Goal: Task Accomplishment & Management: Manage account settings

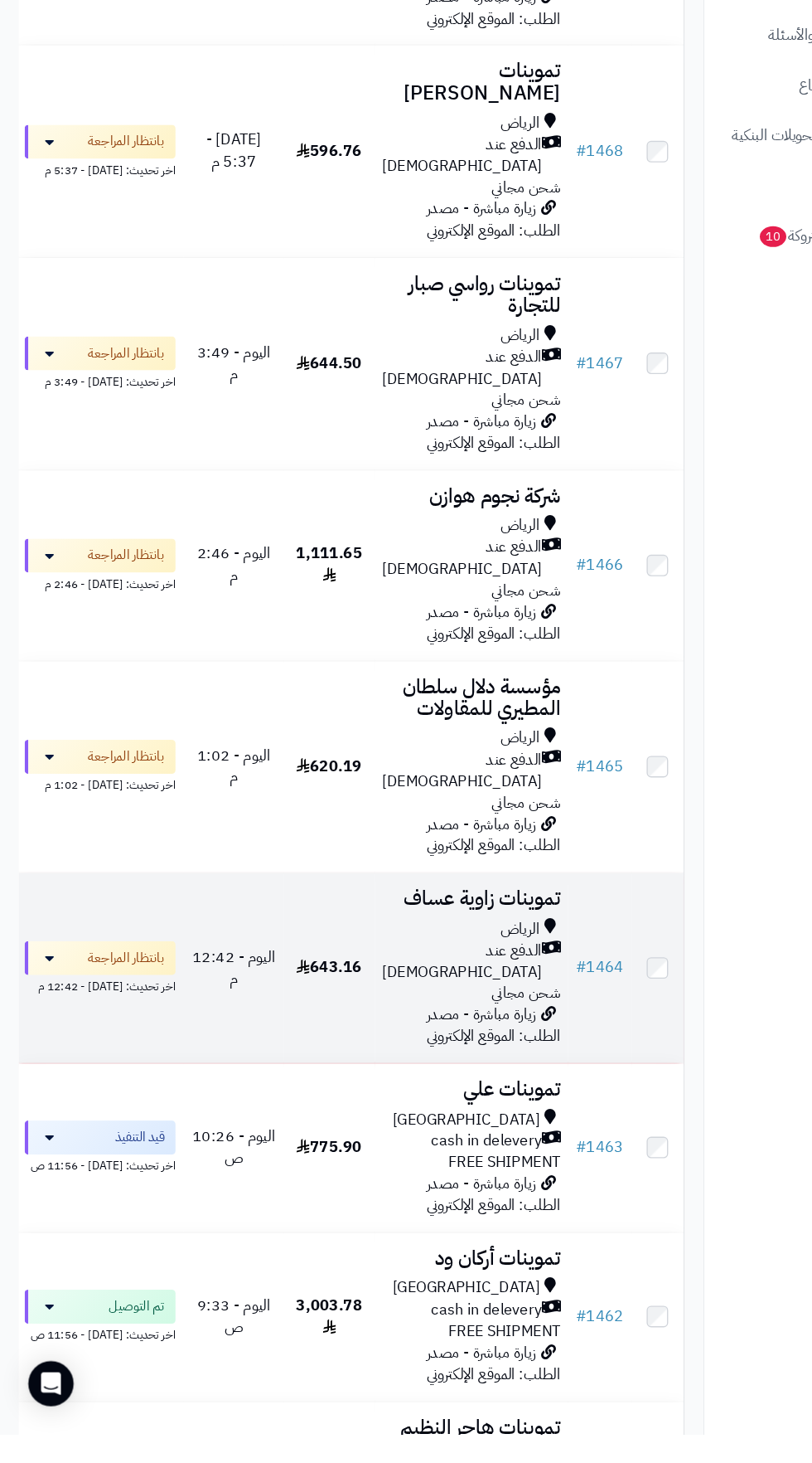
click at [382, 1030] on span "الدفع عند [DEMOGRAPHIC_DATA]" at bounding box center [406, 1048] width 140 height 38
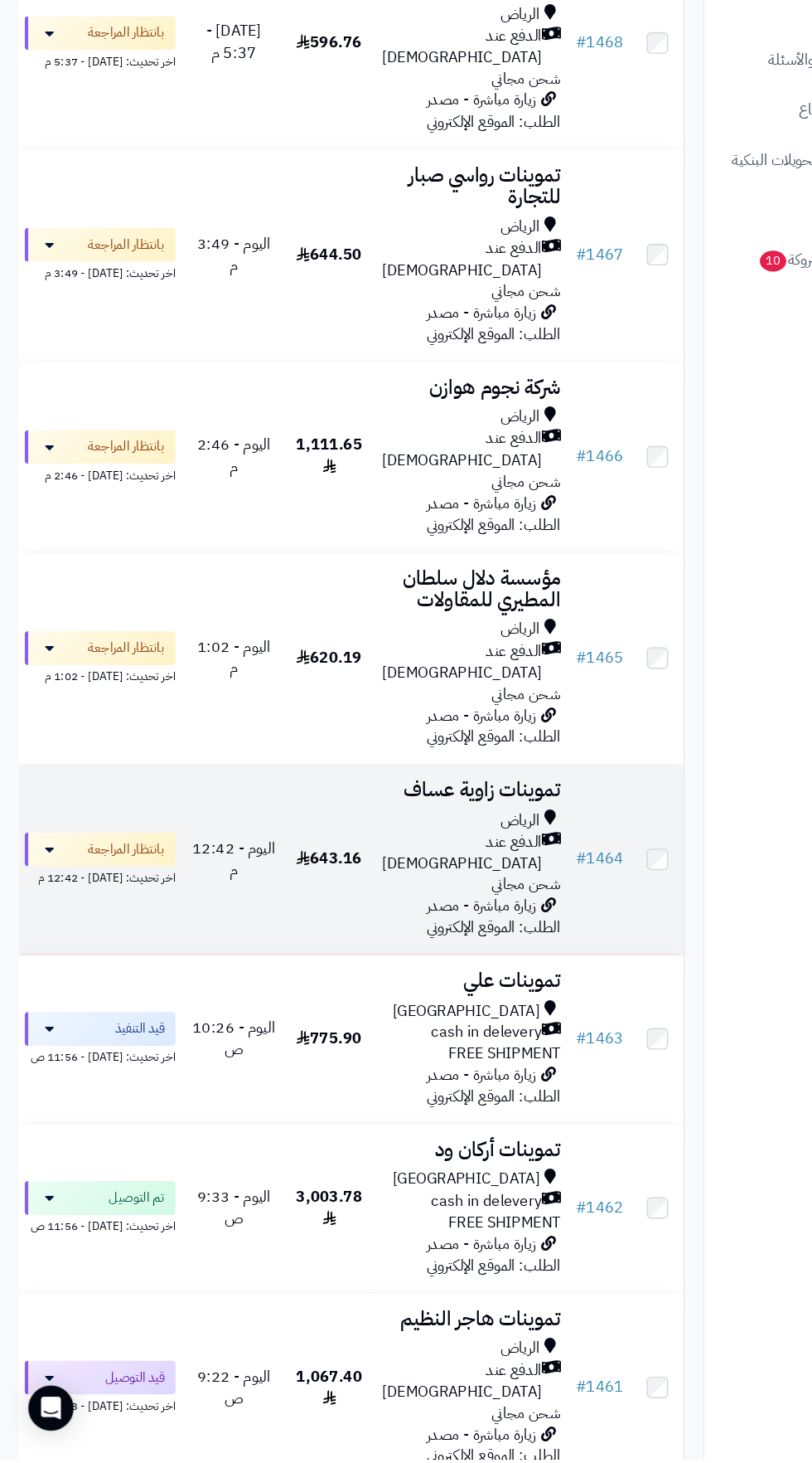
scroll to position [575, 0]
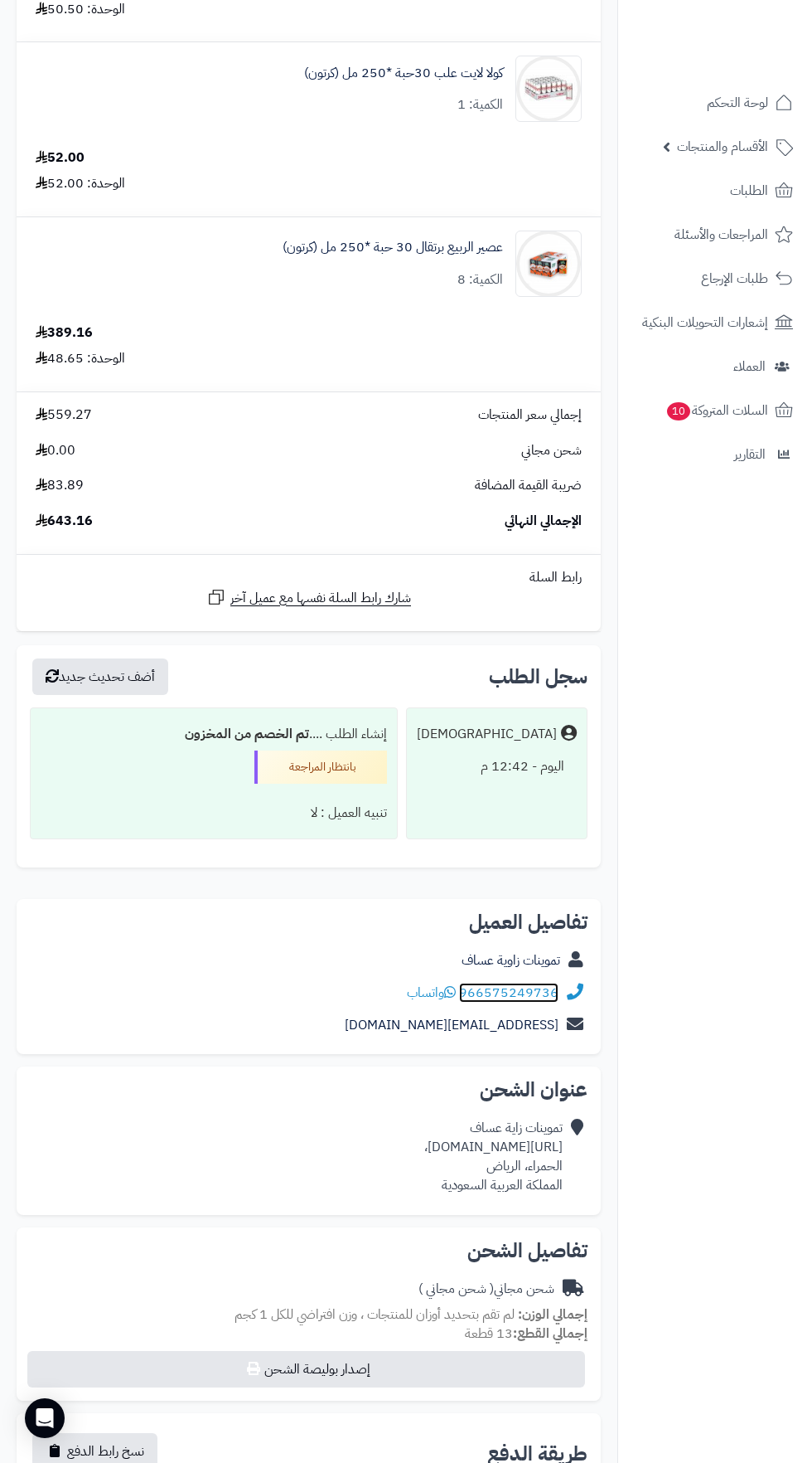
scroll to position [341, 0]
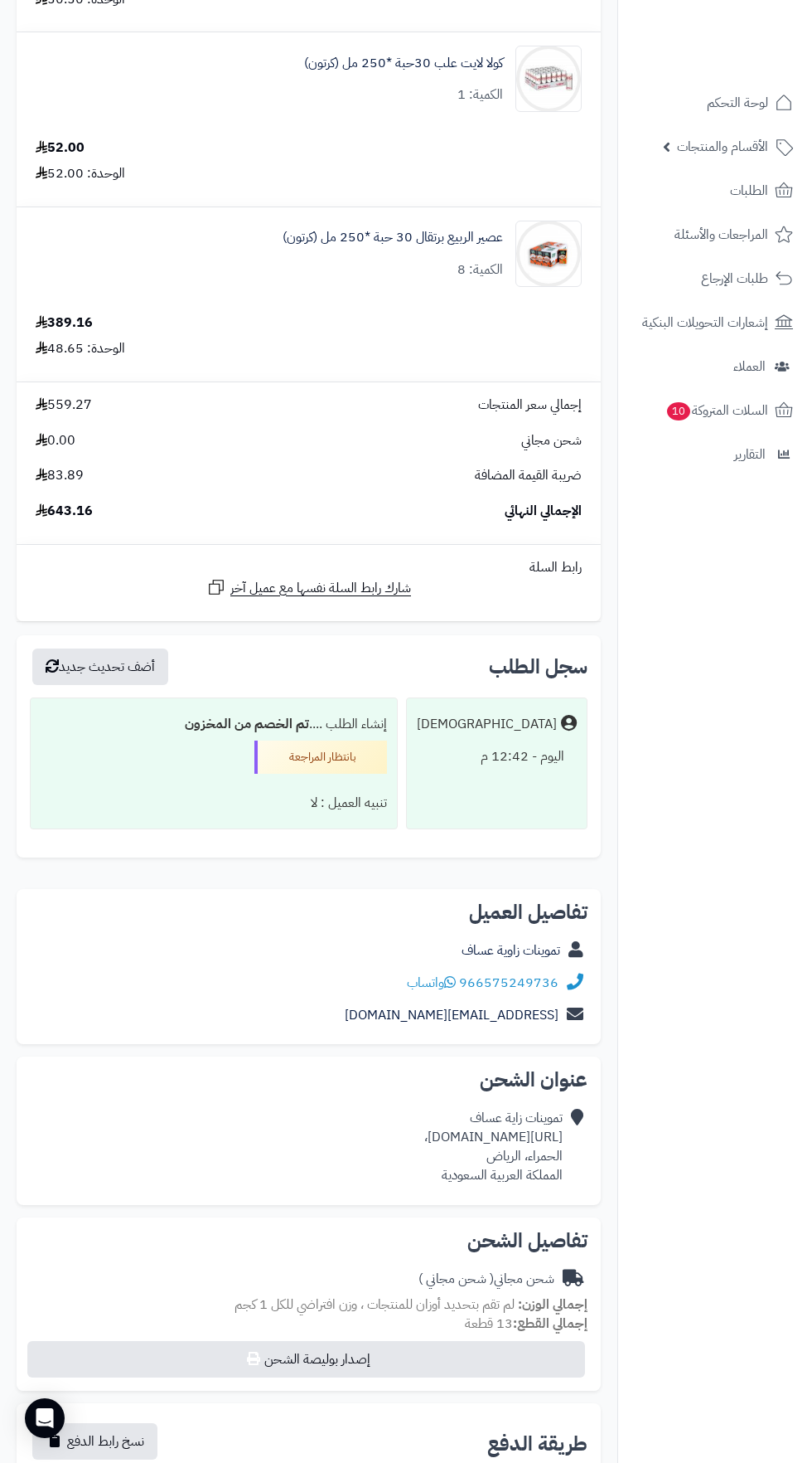
copy div "https://maps.app.goo.gl/B8HDo3AtjUjjMLDEA?g_st=ac،"
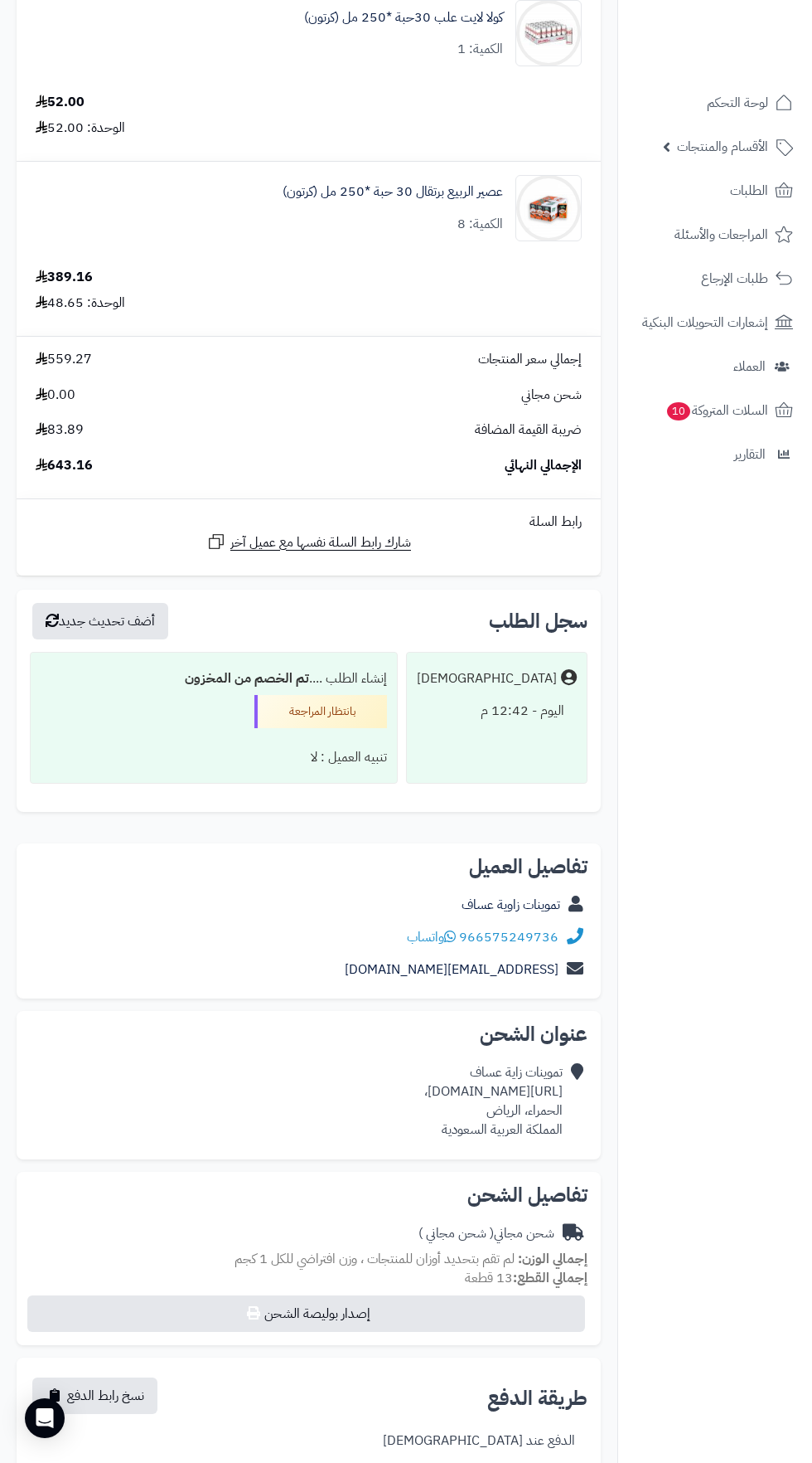
scroll to position [438, 0]
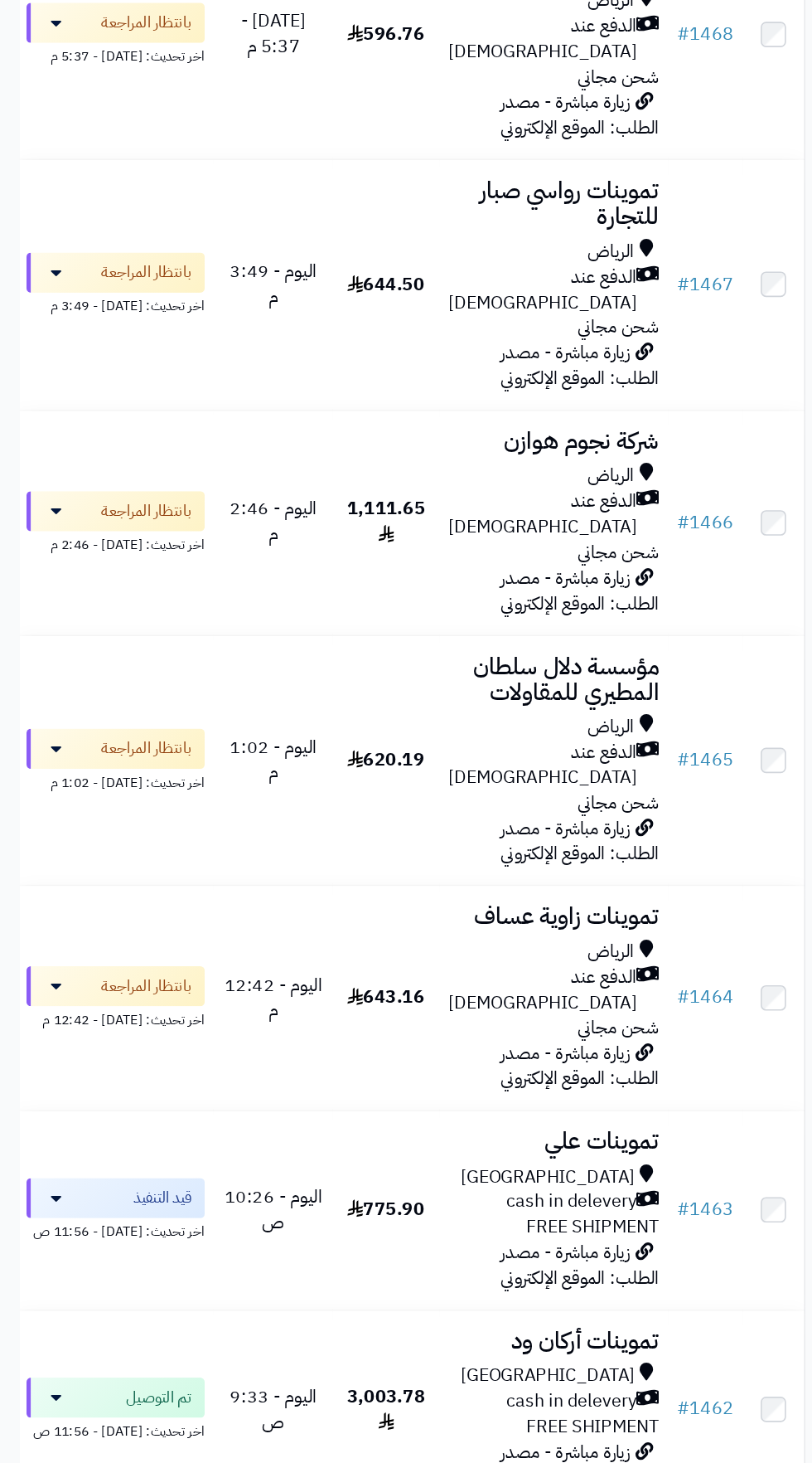
scroll to position [575, 0]
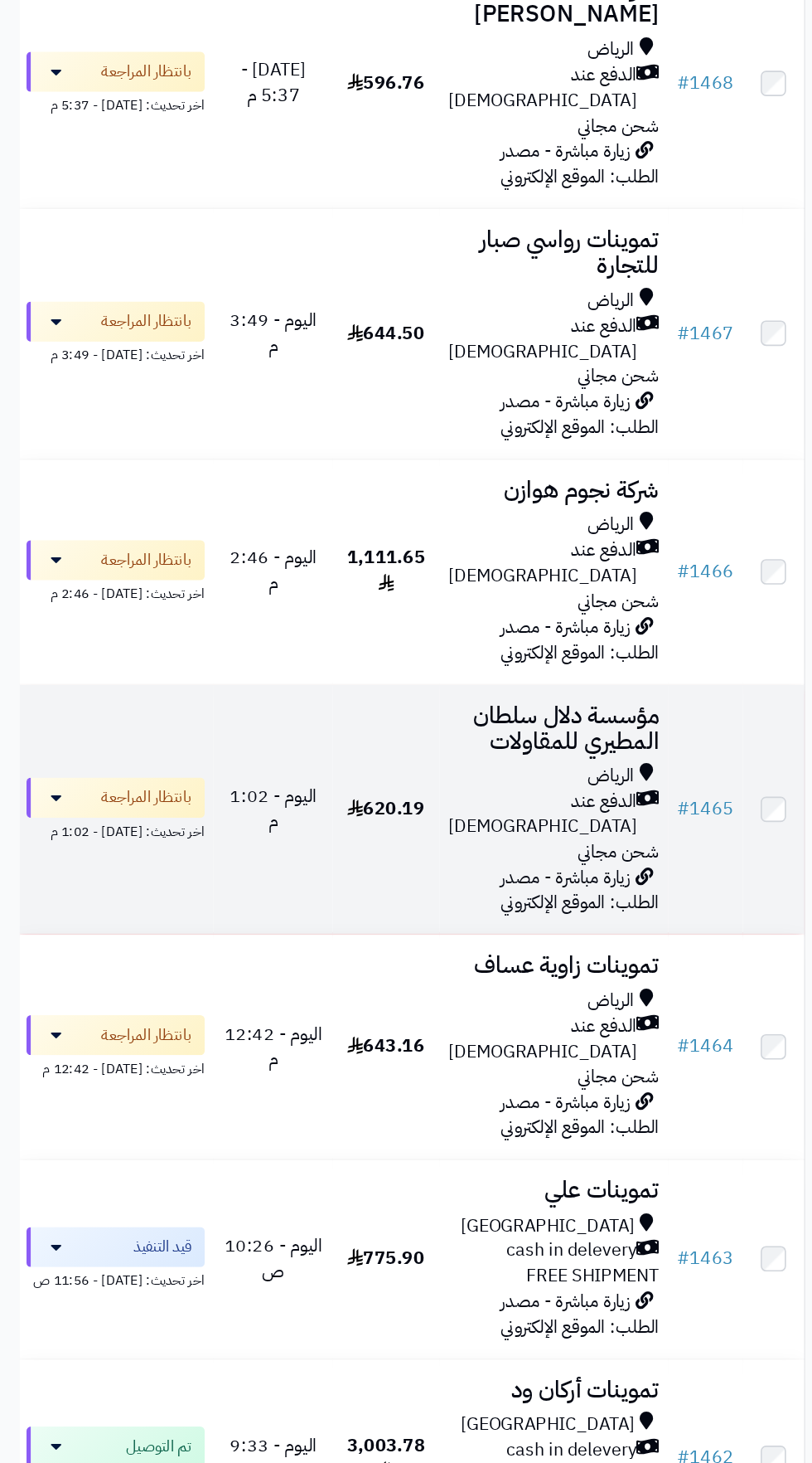
click at [396, 702] on div "الرياض" at bounding box center [413, 711] width 156 height 19
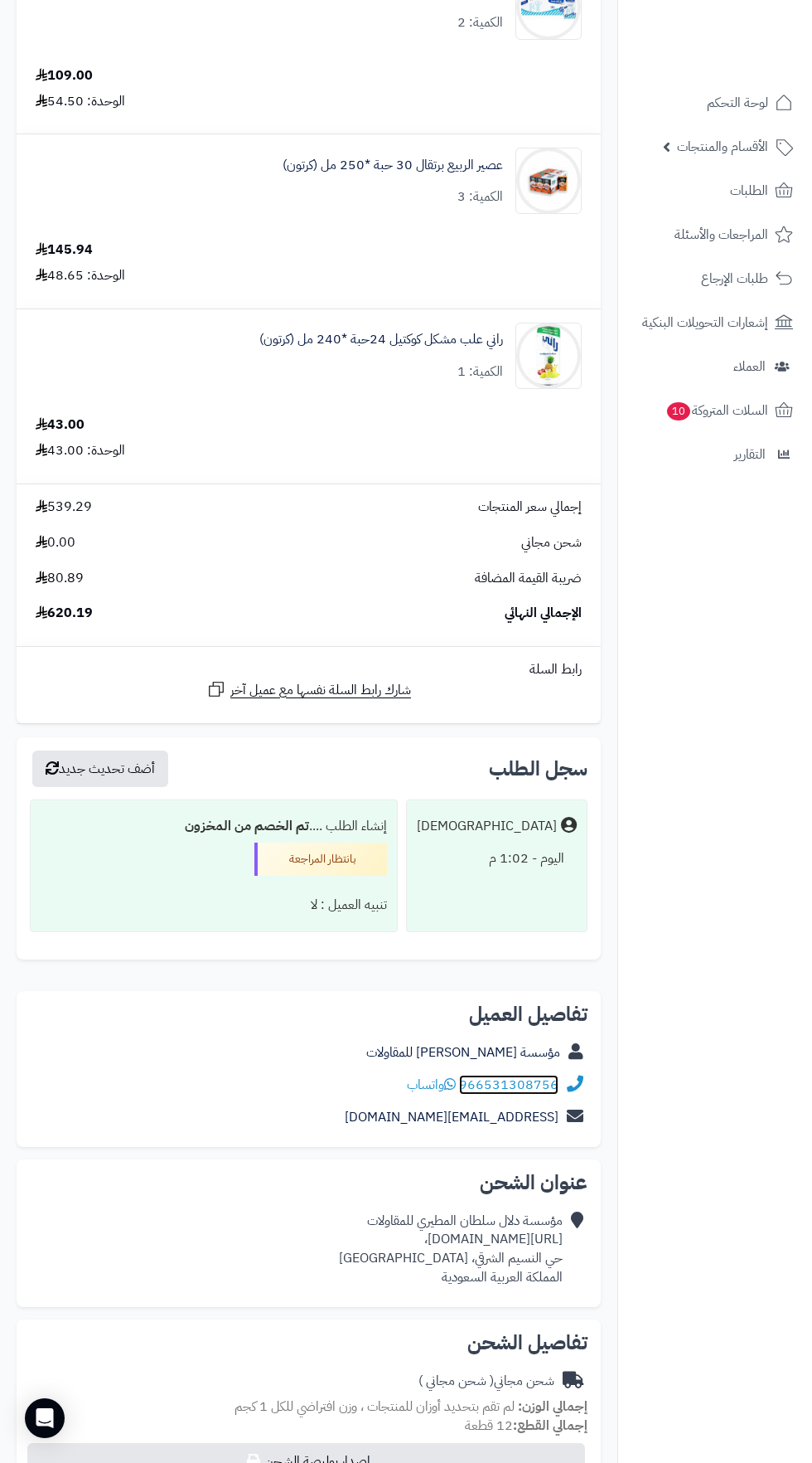
scroll to position [768, 0]
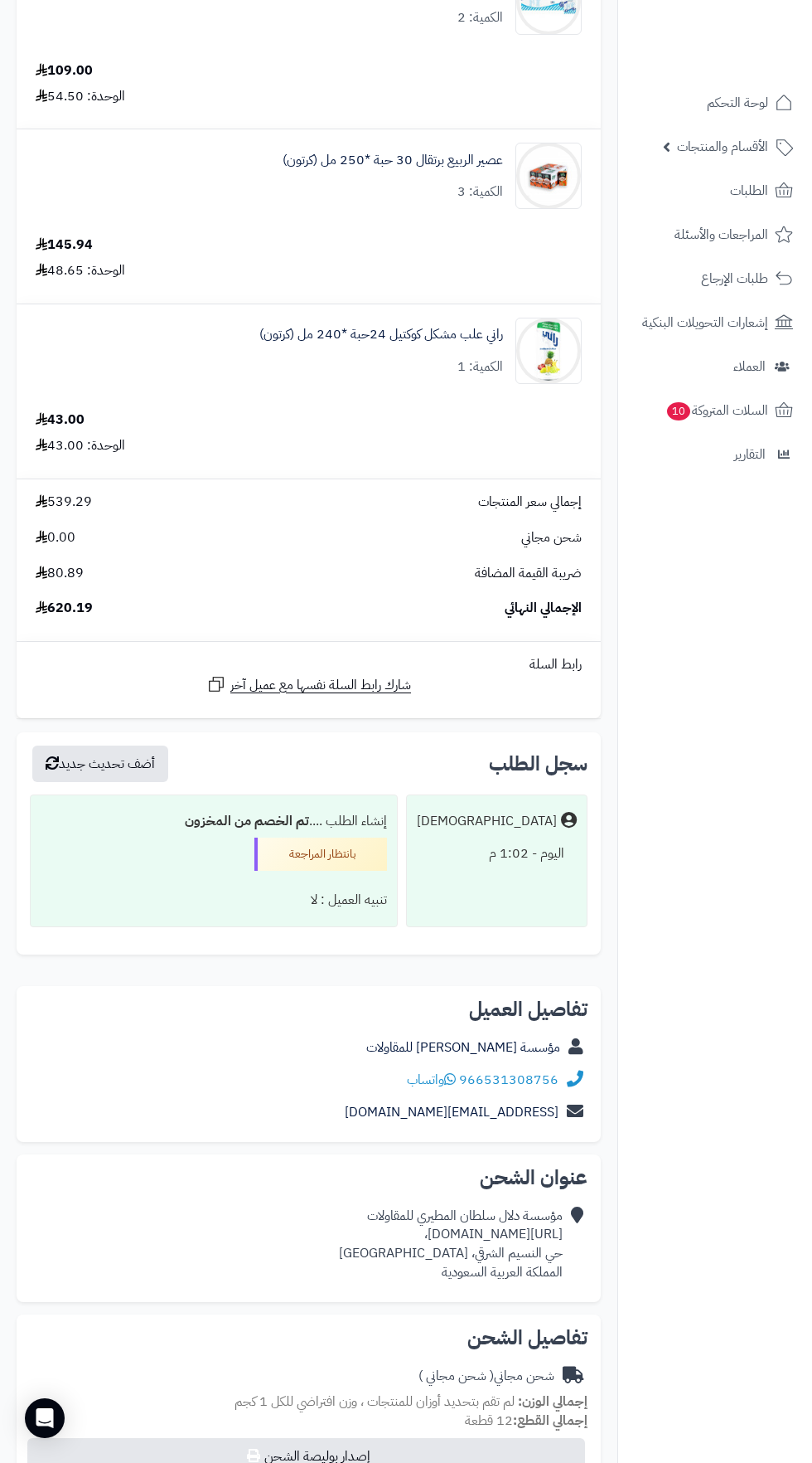
copy div "[URL][DOMAIN_NAME]،"
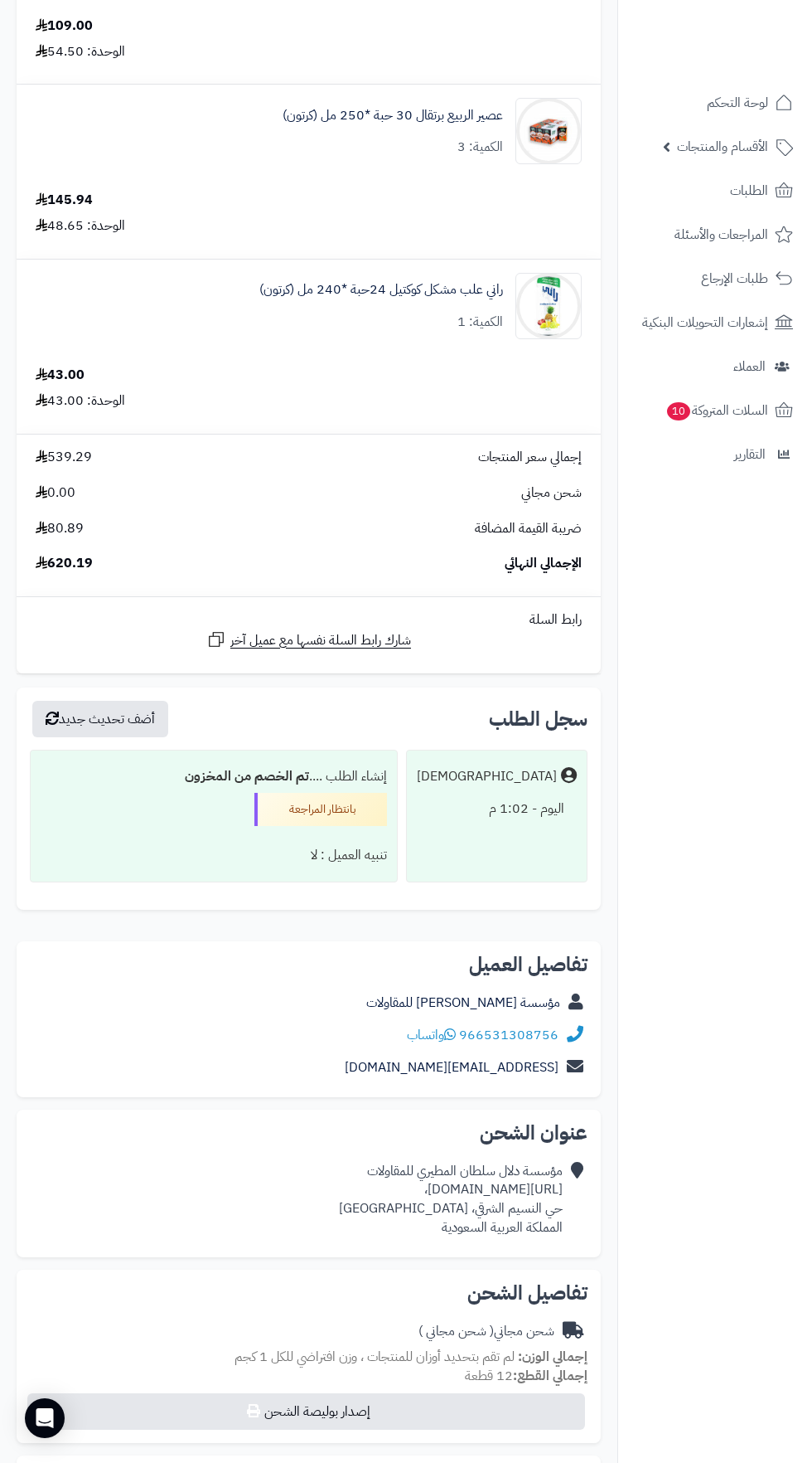
scroll to position [881, 0]
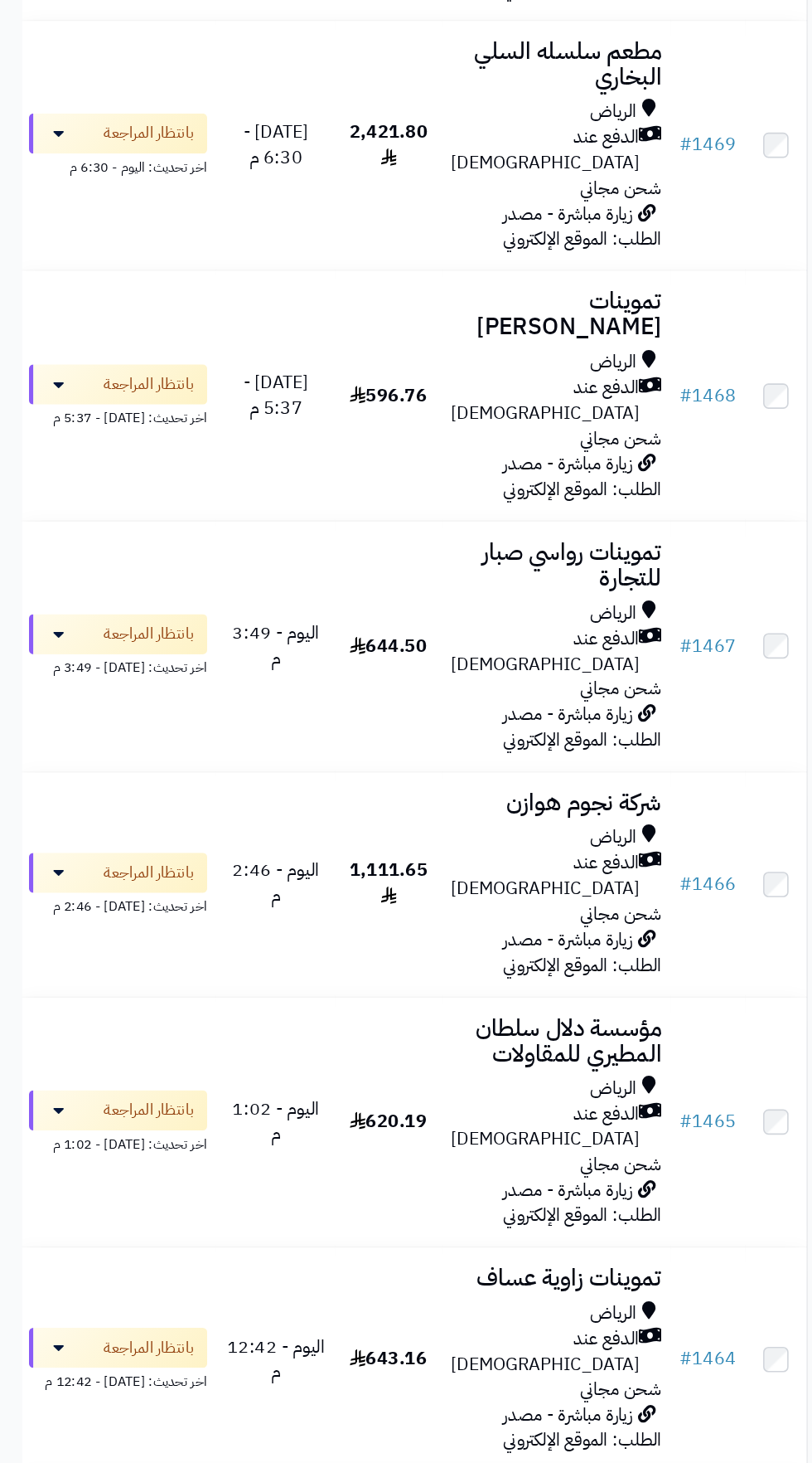
scroll to position [472, 0]
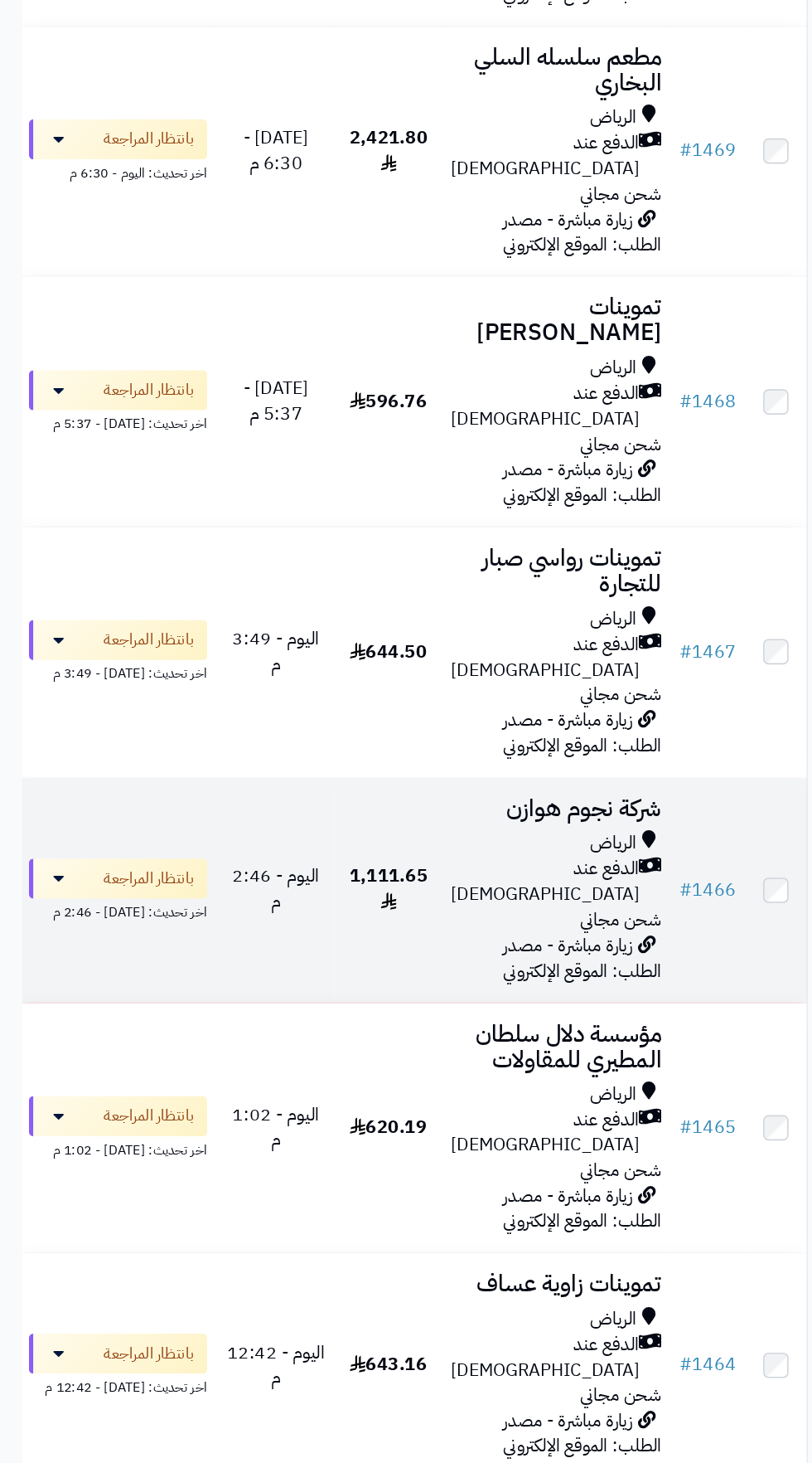
click at [409, 637] on span "الدفع عند [DEMOGRAPHIC_DATA]" at bounding box center [406, 656] width 140 height 38
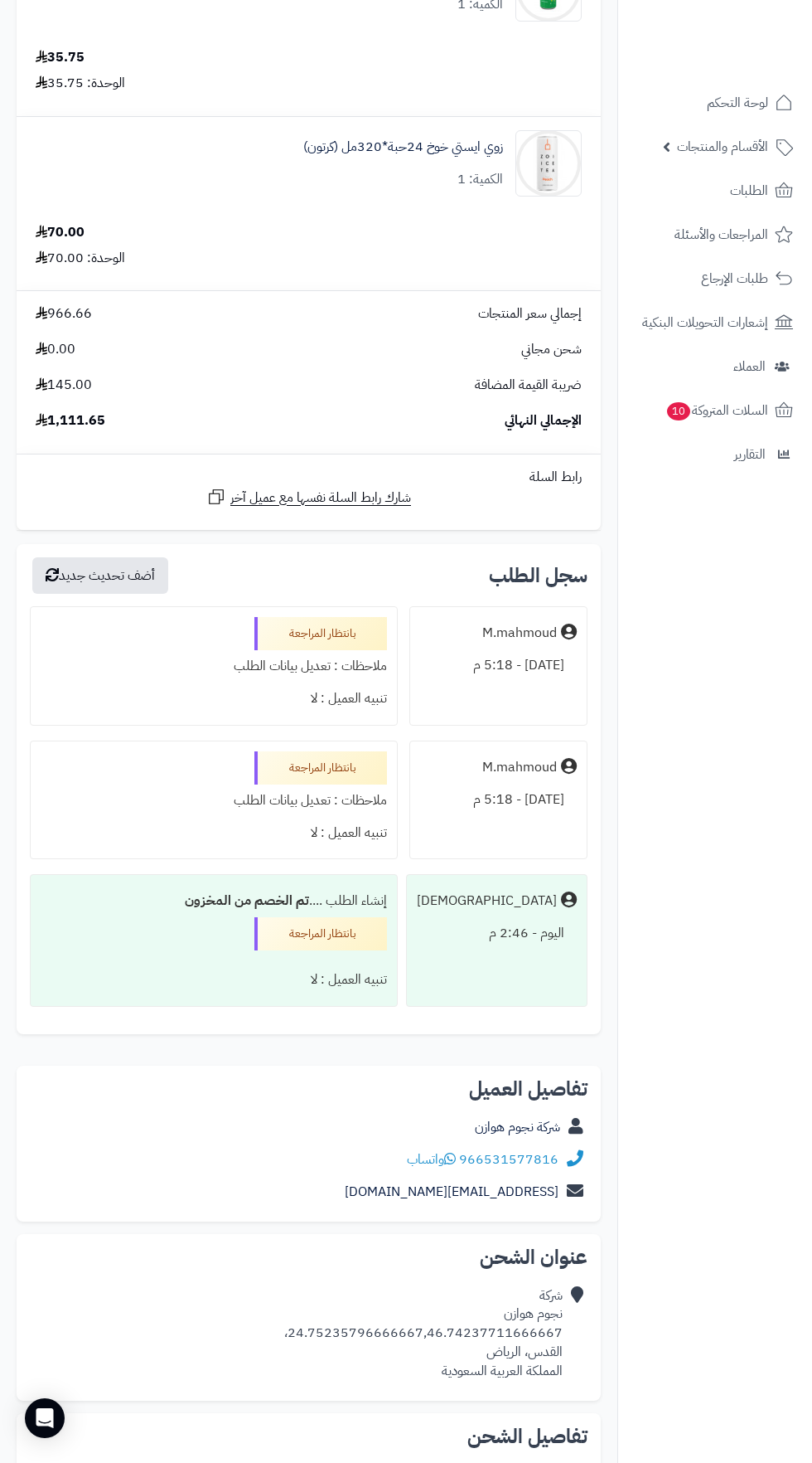
scroll to position [2861, 0]
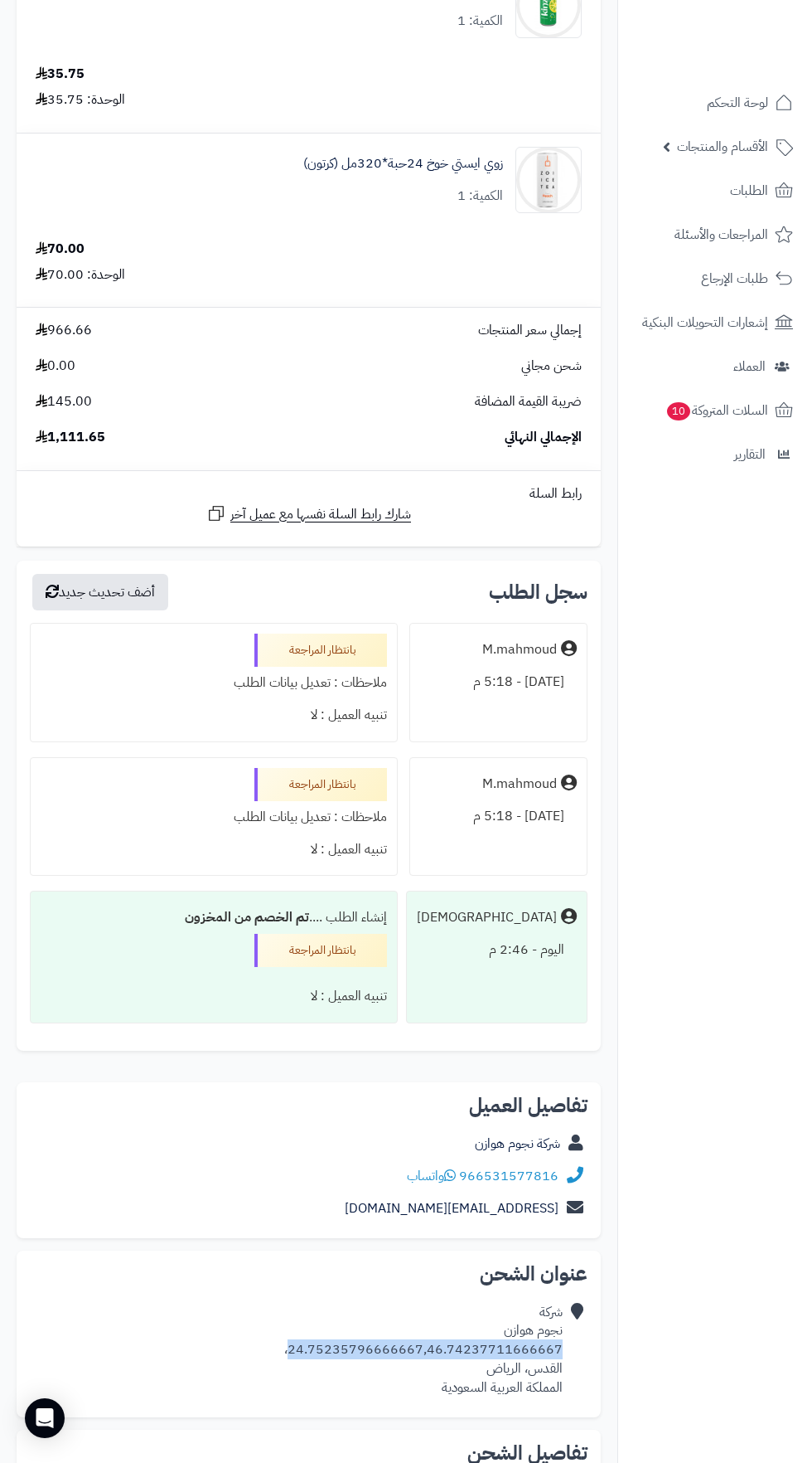
copy div "24.75235796666667,46.74237711666667"
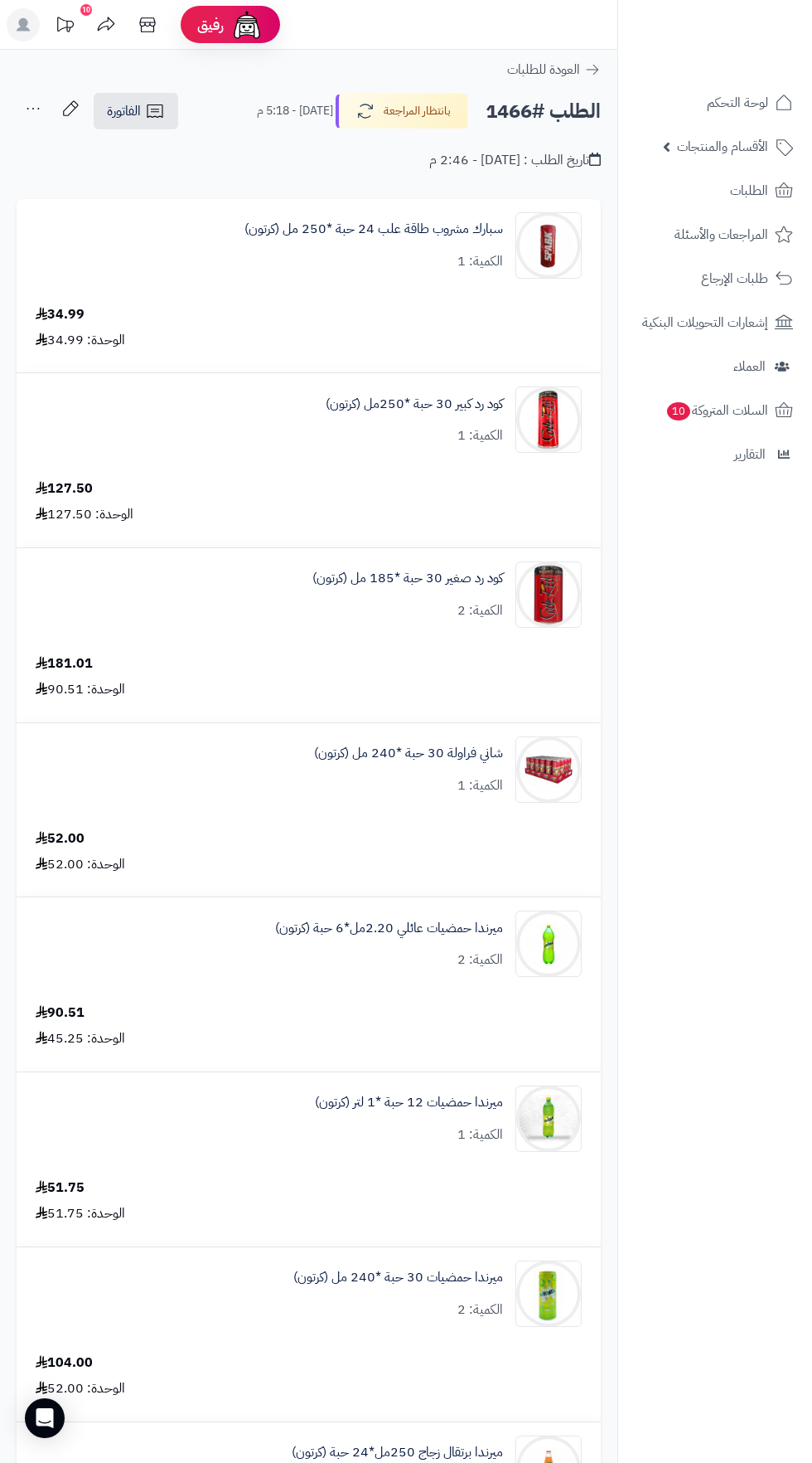
scroll to position [2, 0]
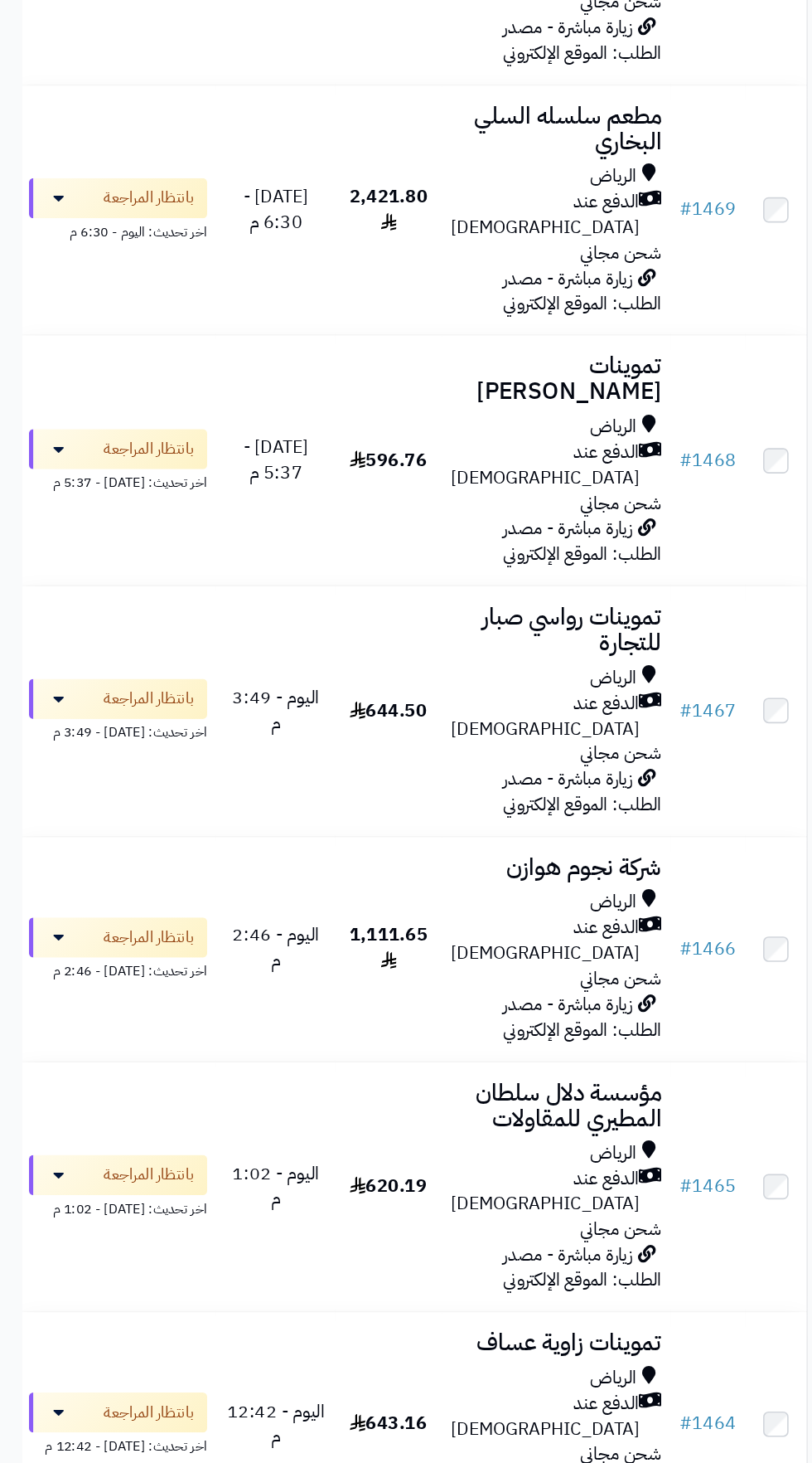
scroll to position [422, 0]
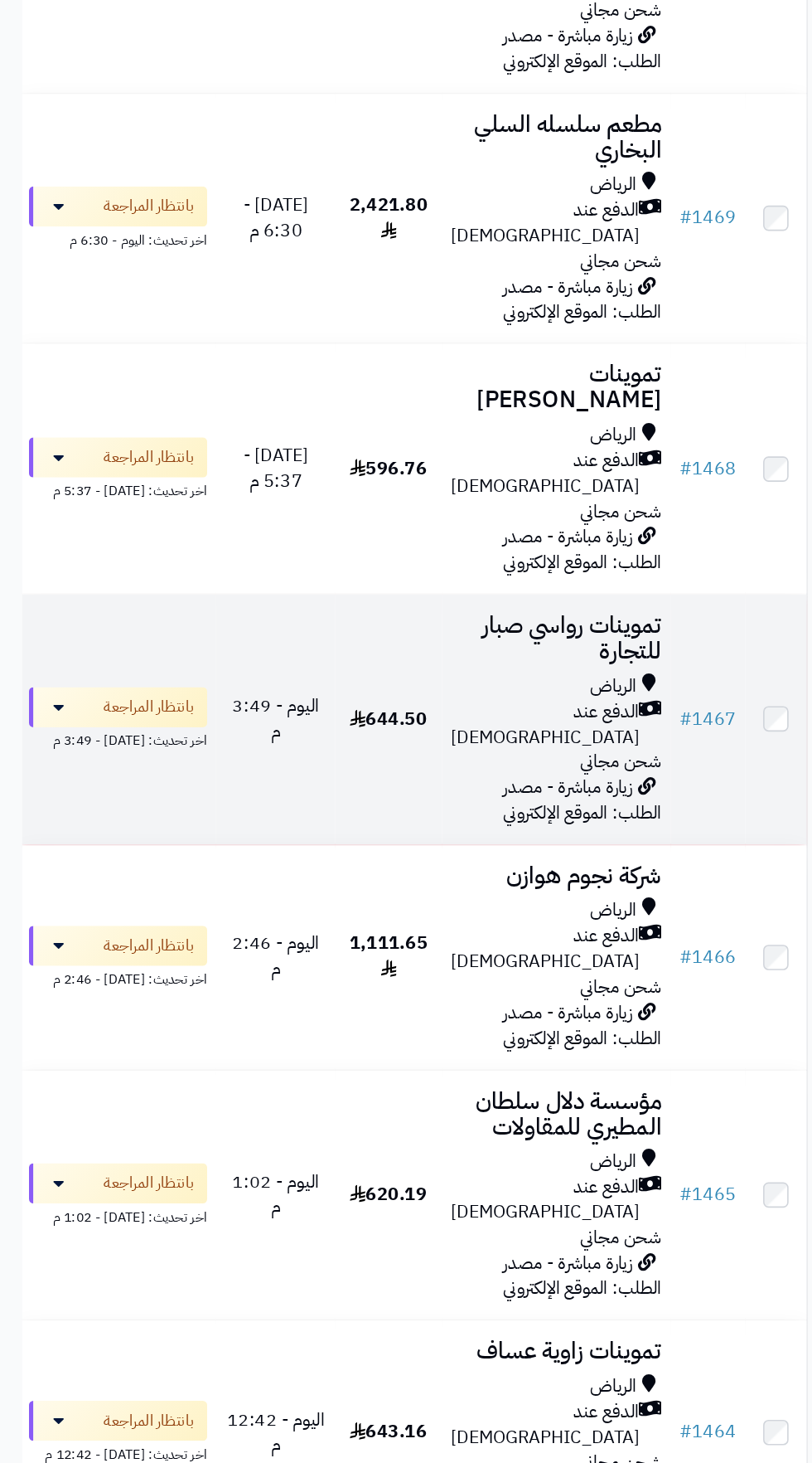
click at [402, 520] on span "الدفع عند [DEMOGRAPHIC_DATA]" at bounding box center [406, 539] width 140 height 38
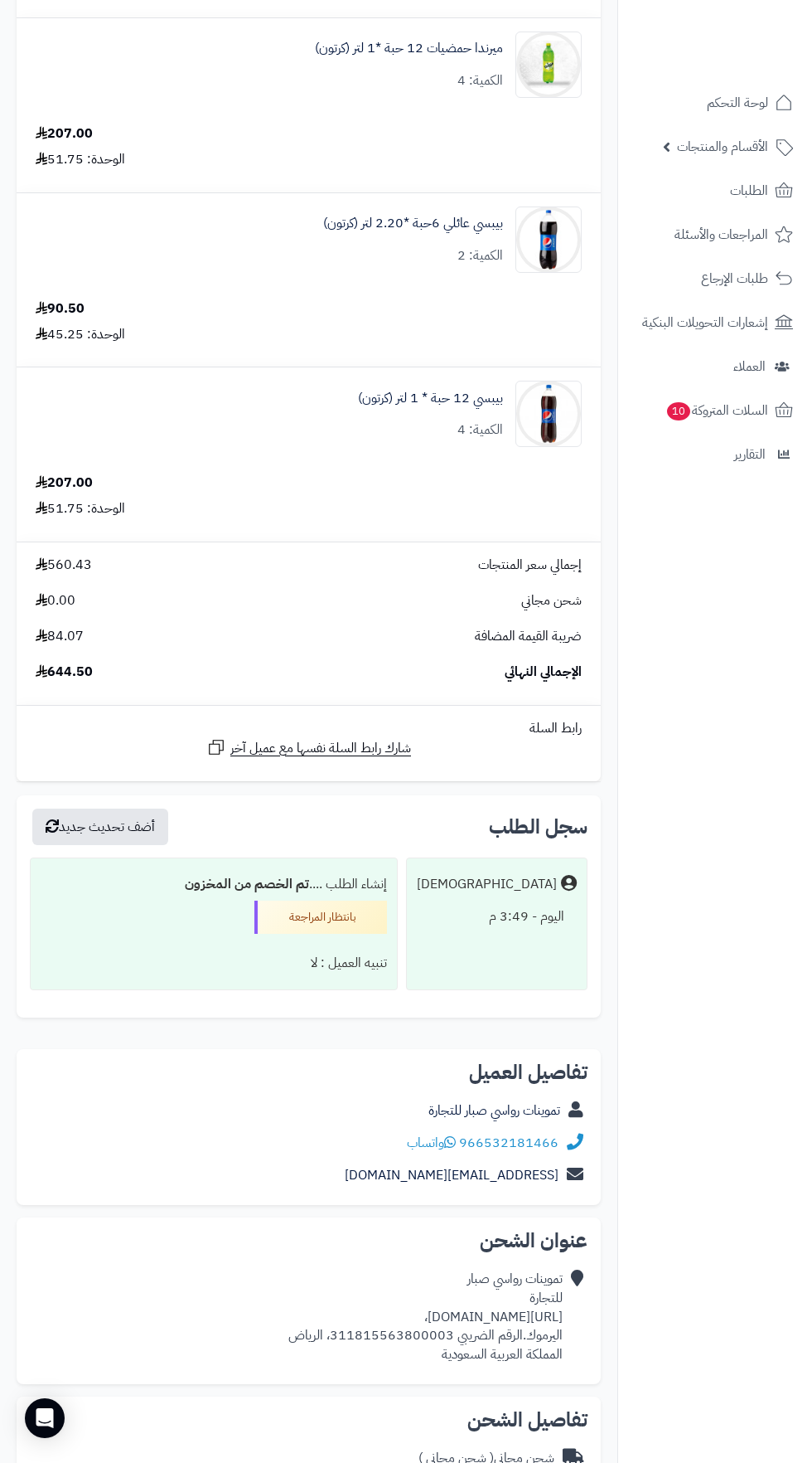
scroll to position [738, 0]
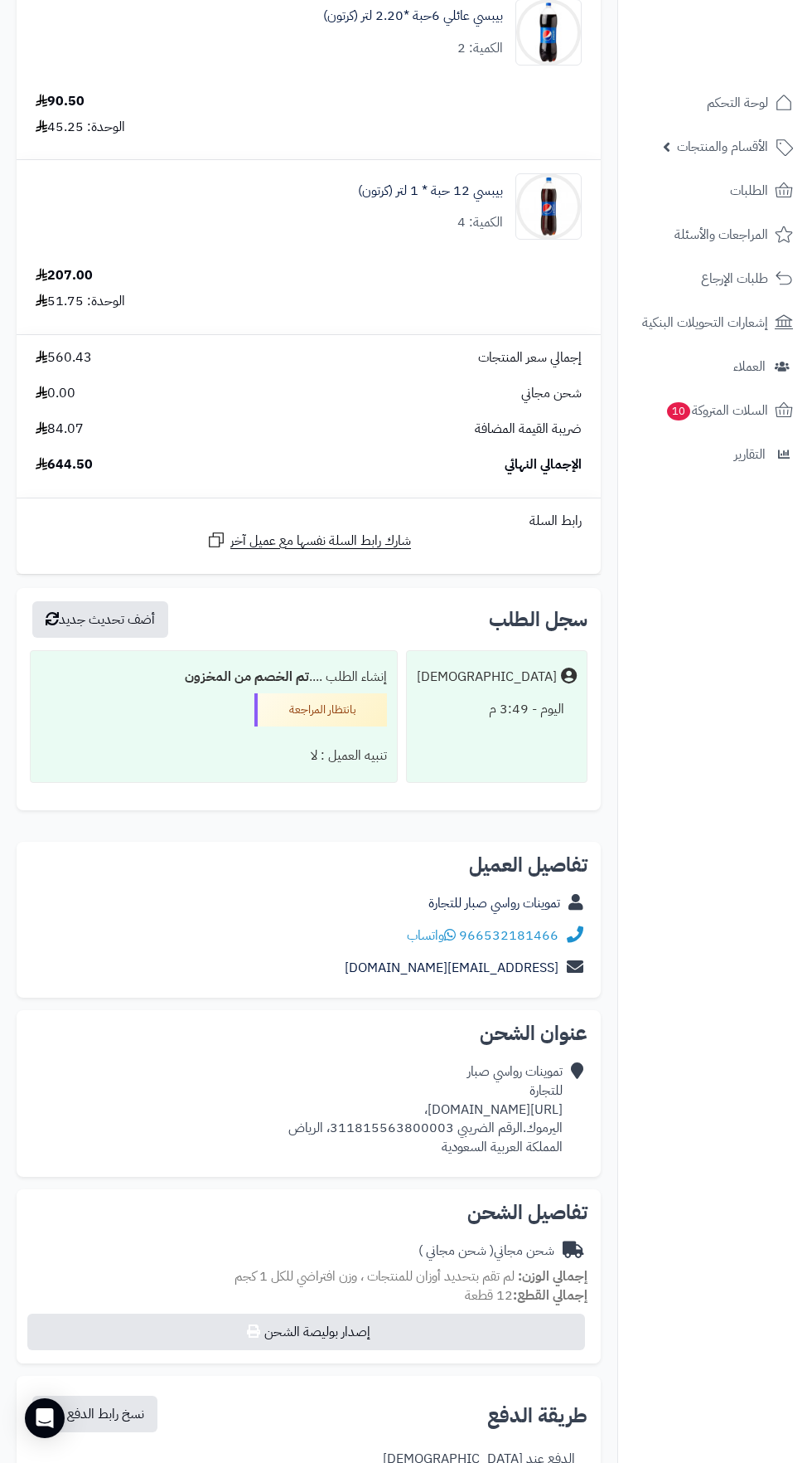
copy div "[URL][DOMAIN_NAME]،"
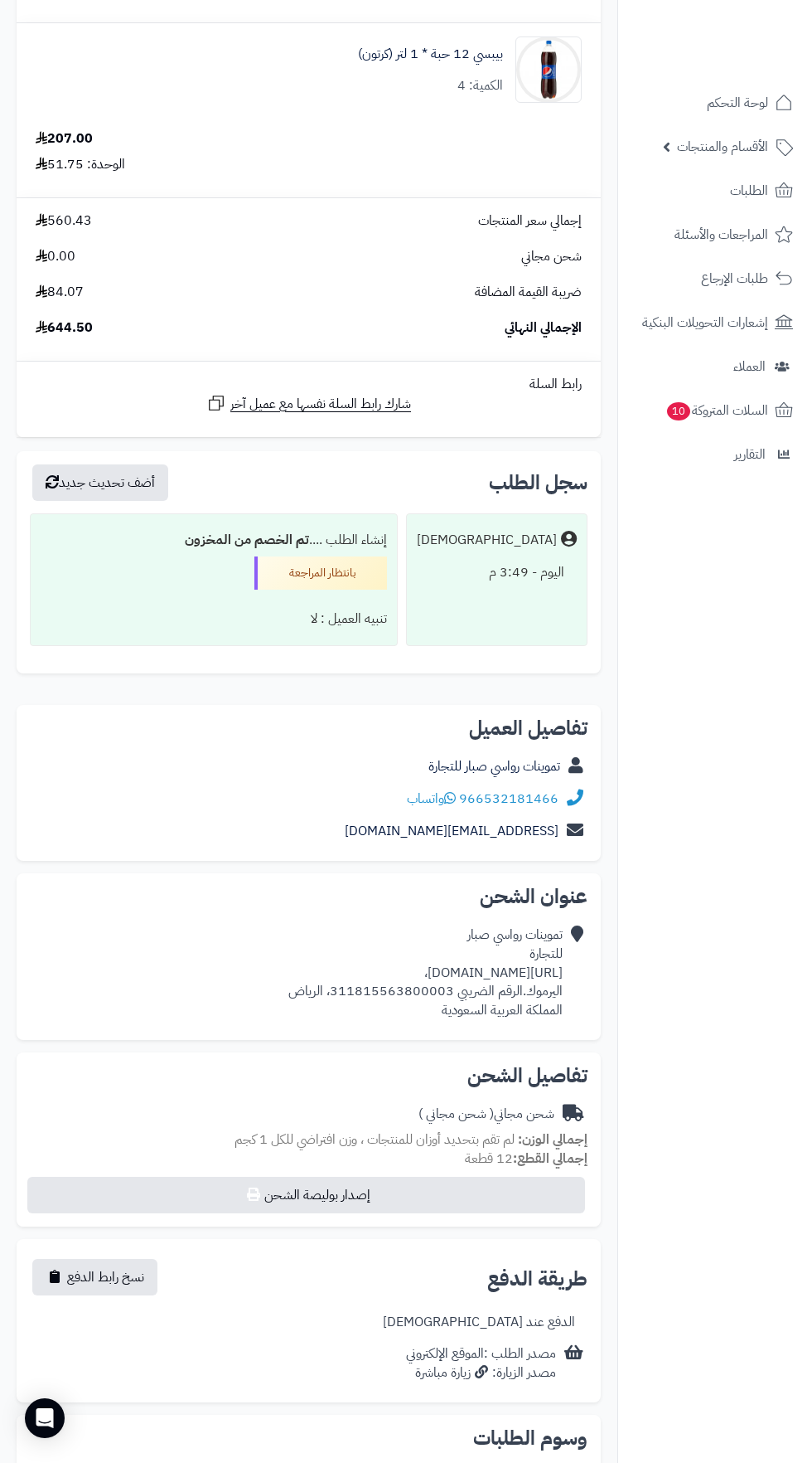
scroll to position [914, 0]
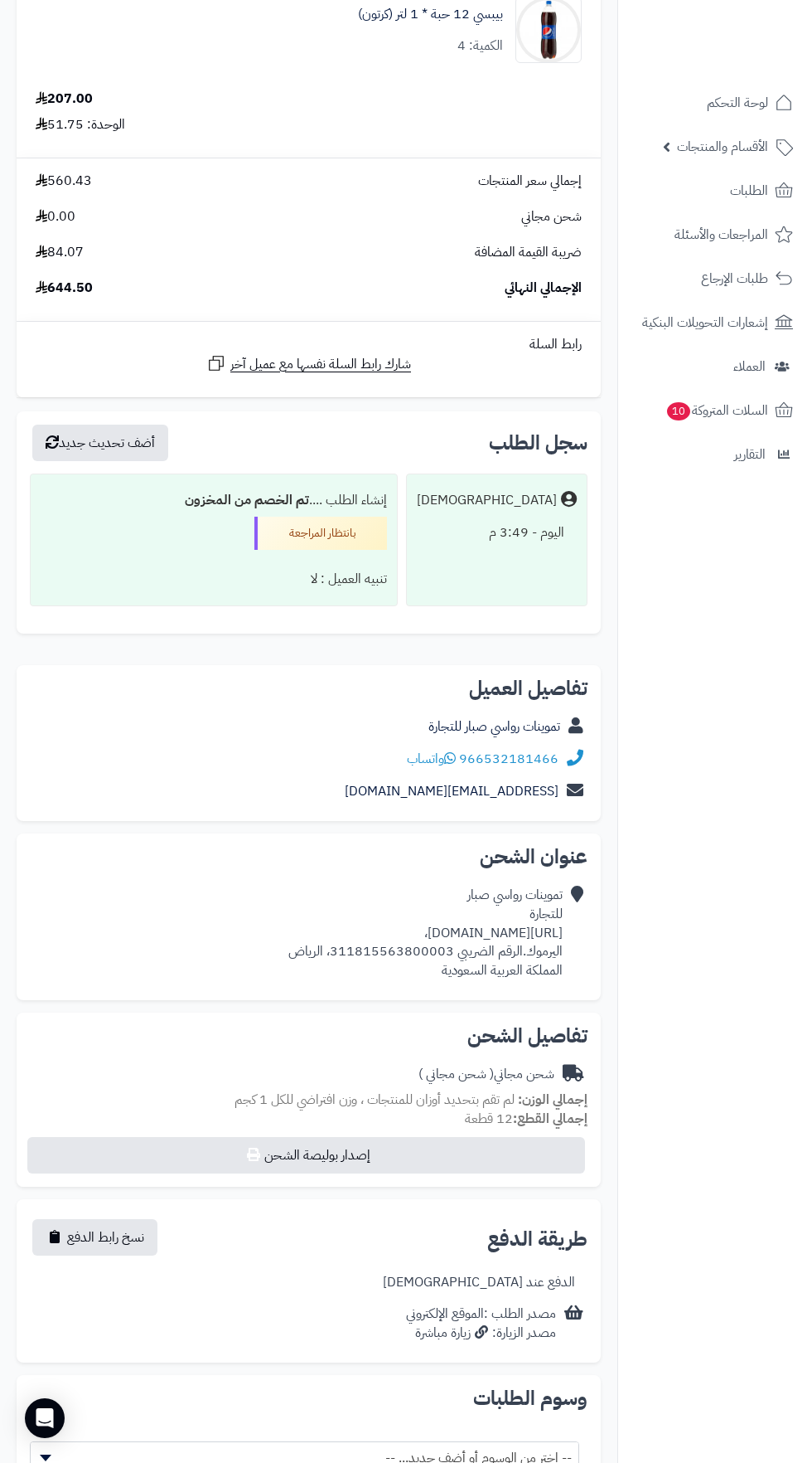
copy div "[URL][DOMAIN_NAME]،"
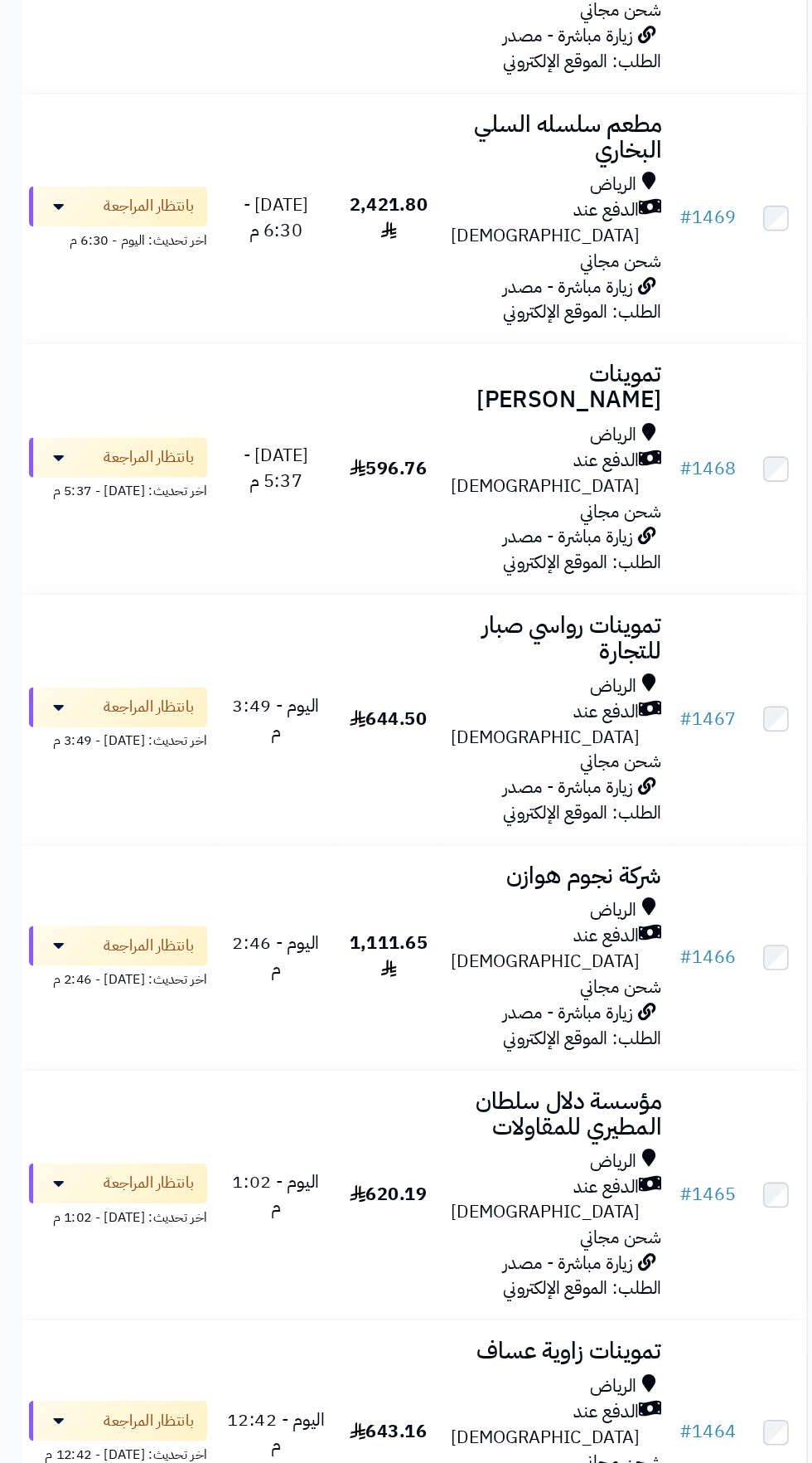
scroll to position [422, 0]
